Goal: Information Seeking & Learning: Understand process/instructions

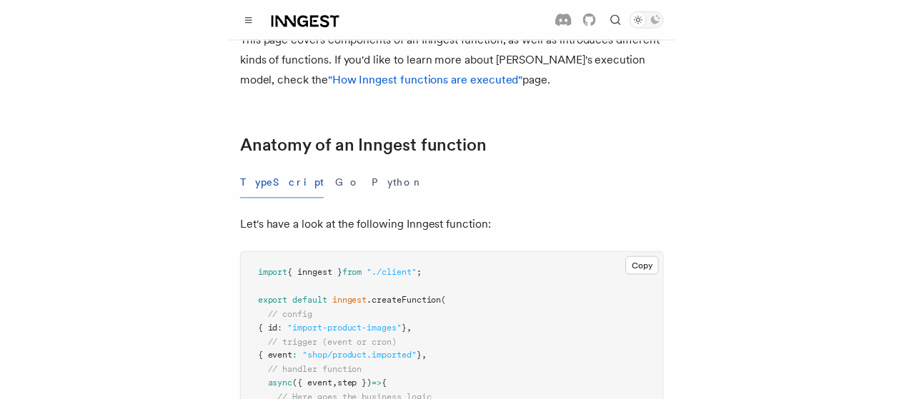
scroll to position [214, 0]
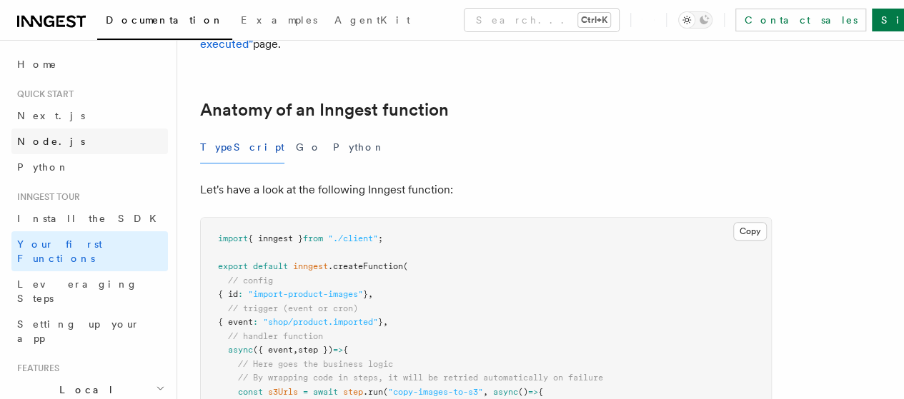
click at [51, 137] on link "Node.js" at bounding box center [89, 142] width 156 height 26
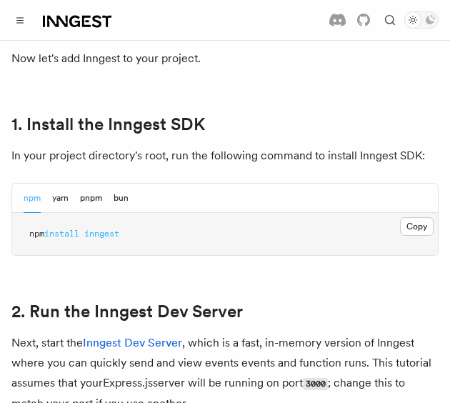
scroll to position [929, 0]
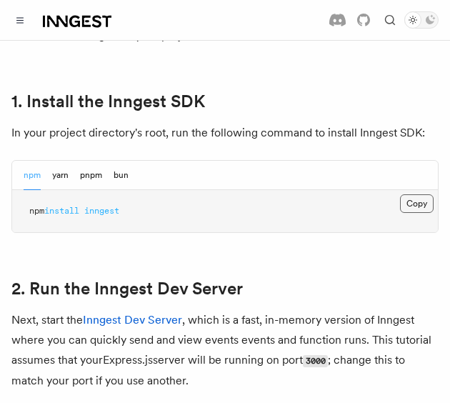
click at [408, 213] on button "Copy Copied" at bounding box center [417, 203] width 34 height 19
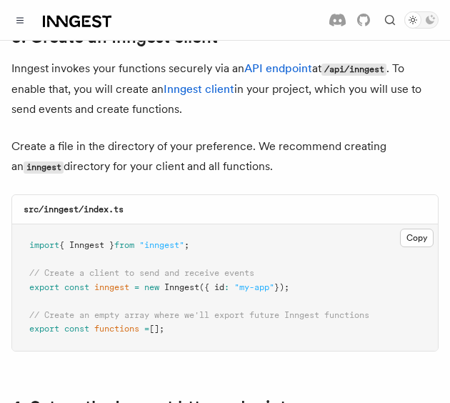
scroll to position [1858, 0]
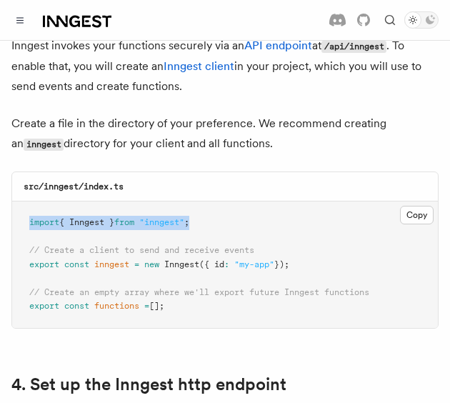
drag, startPoint x: 209, startPoint y: 210, endPoint x: 20, endPoint y: 214, distance: 189.4
click at [20, 214] on pre "import { Inngest } from "inngest" ; // Create a client to send and receive even…" at bounding box center [225, 265] width 426 height 126
copy span "import { Inngest } from "inngest" ;"
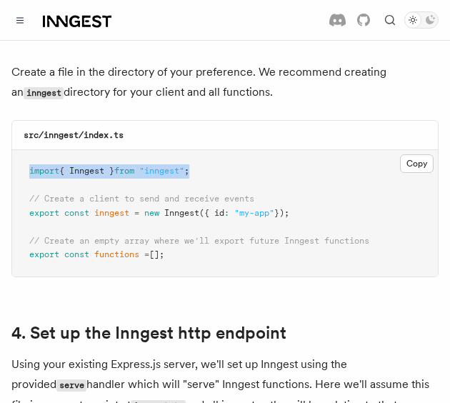
scroll to position [1929, 0]
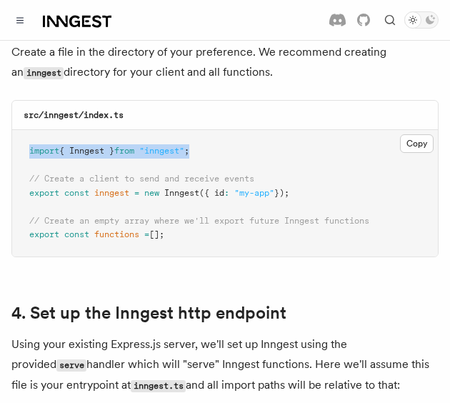
drag, startPoint x: 307, startPoint y: 184, endPoint x: 19, endPoint y: 166, distance: 288.5
click at [19, 166] on pre "import { Inngest } from "inngest" ; // Create a client to send and receive even…" at bounding box center [225, 193] width 426 height 126
copy code "// Create a client to send and receive events export const inngest = new Innges…"
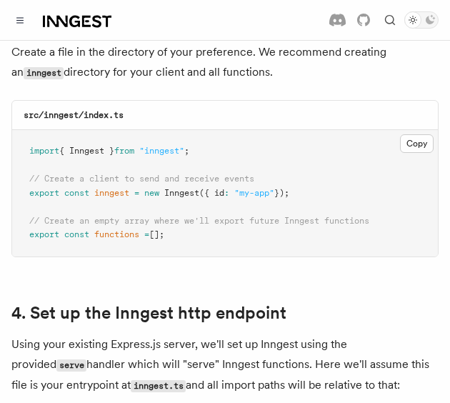
click at [140, 216] on span "// Create an empty array where we'll export future Inngest functions" at bounding box center [199, 221] width 340 height 10
drag, startPoint x: 156, startPoint y: 229, endPoint x: 31, endPoint y: 212, distance: 126.3
click at [31, 212] on pre "import { Inngest } from "inngest" ; // Create a client to send and receive even…" at bounding box center [225, 193] width 426 height 126
copy code "// Create an empty array where we'll export future Inngest functions export con…"
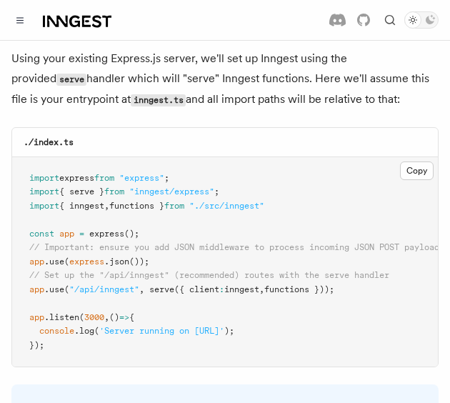
scroll to position [2358, 0]
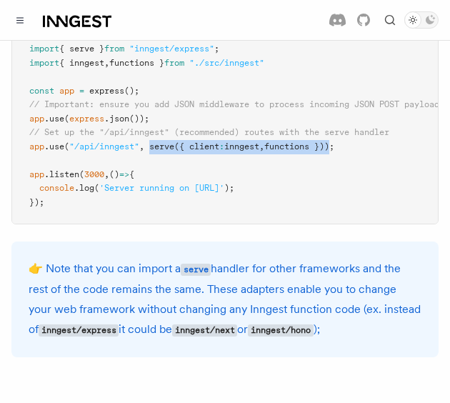
drag, startPoint x: 157, startPoint y: 138, endPoint x: 349, endPoint y: 141, distance: 192.2
click at [334, 141] on span "app .use ( "/api/inngest" , serve ({ client : inngest , functions }));" at bounding box center [181, 146] width 305 height 10
copy span "serve ({ client : inngest , functions })"
click at [289, 141] on span "functions }));" at bounding box center [299, 146] width 70 height 10
drag, startPoint x: 349, startPoint y: 140, endPoint x: 160, endPoint y: 138, distance: 188.7
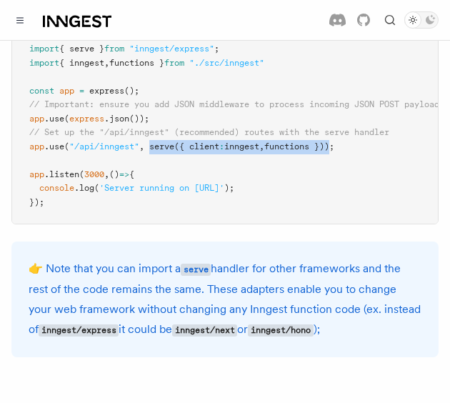
click at [160, 141] on span "app .use ( "/api/inngest" , serve ({ client : inngest , functions }));" at bounding box center [181, 146] width 305 height 10
copy span "serve ({ client : inngest , functions })"
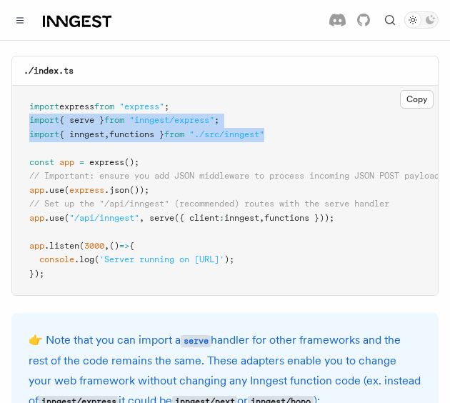
drag, startPoint x: 207, startPoint y: 125, endPoint x: 33, endPoint y: 112, distance: 174.8
click at [33, 112] on pre "import express from "express" ; import { serve } from "inngest/express" ; impor…" at bounding box center [225, 191] width 426 height 210
copy code "import { serve } from "inngest/express" ; import { inngest , functions } from "…"
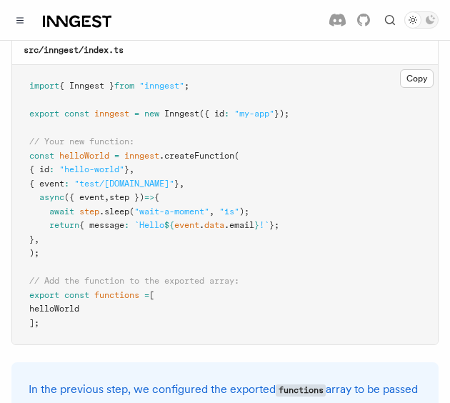
scroll to position [3001, 0]
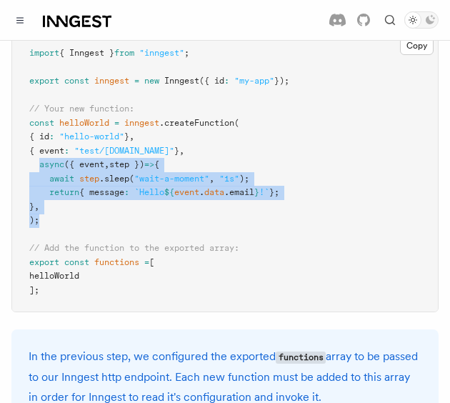
drag, startPoint x: 44, startPoint y: 149, endPoint x: 73, endPoint y: 199, distance: 57.0
click at [73, 199] on pre "import { Inngest } from "inngest" ; export const inngest = new Inngest ({ id : …" at bounding box center [225, 171] width 426 height 279
copy code "async ({ event , step }) => { await step .sleep ( "wait-a-moment" , "1s" ); ret…"
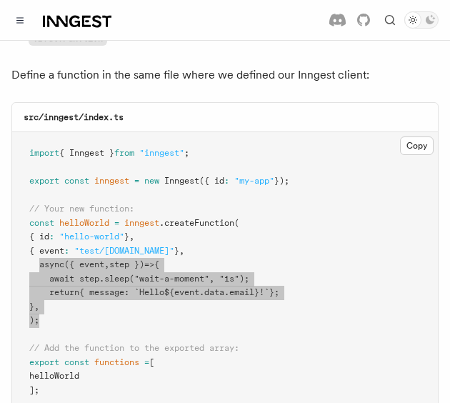
scroll to position [2930, 0]
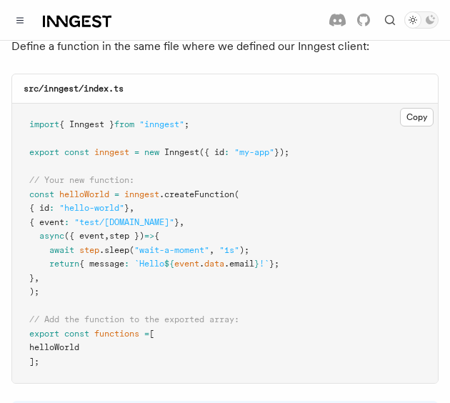
click at [141, 189] on span "inngest" at bounding box center [141, 194] width 35 height 10
